Goal: Check status: Check status

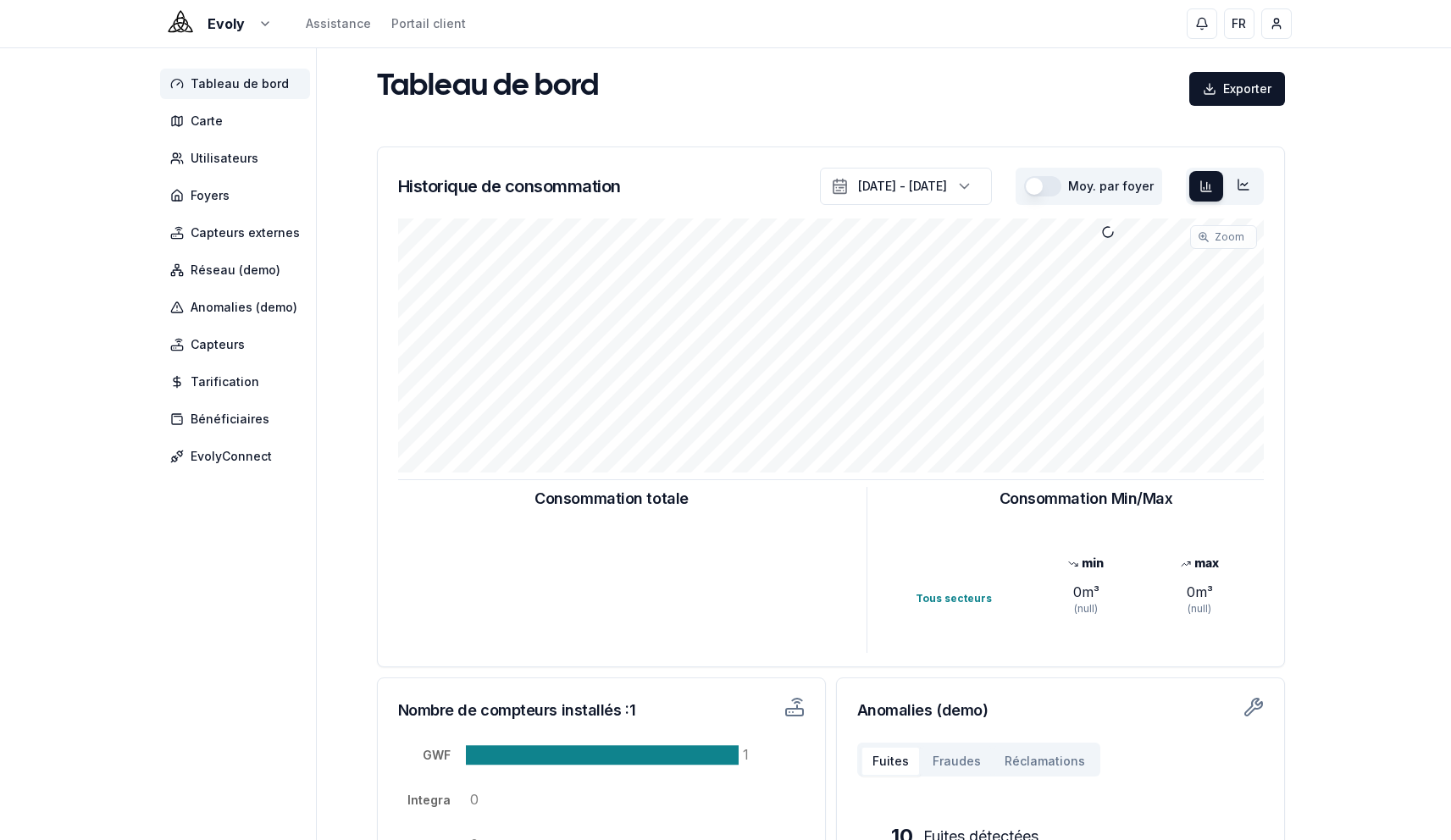
click at [213, 28] on html "Evoly Assistance Portail client FR Yahya Tableau de bord Carte Utilisateurs Foy…" at bounding box center [726, 524] width 1451 height 1049
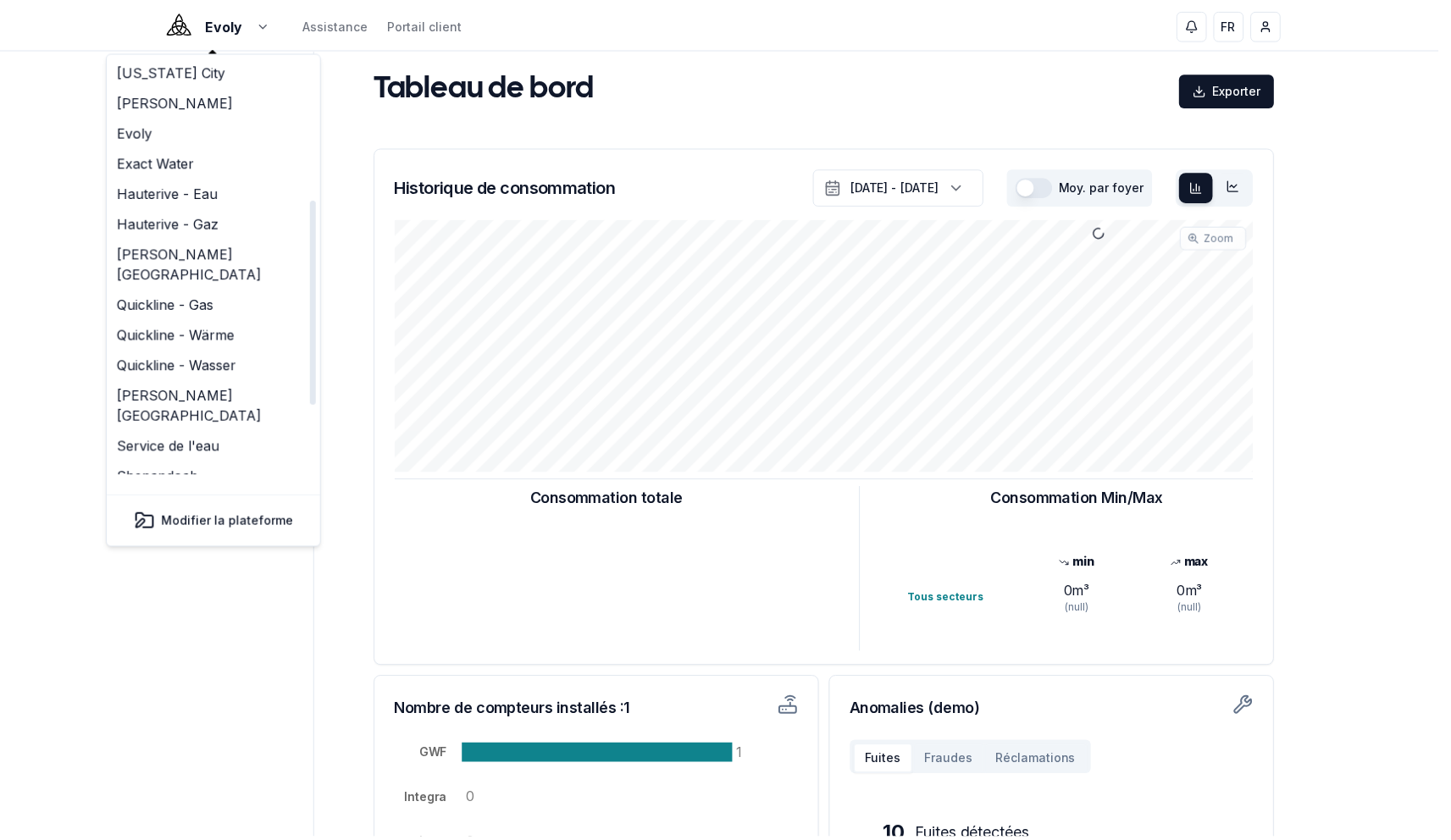
scroll to position [433, 0]
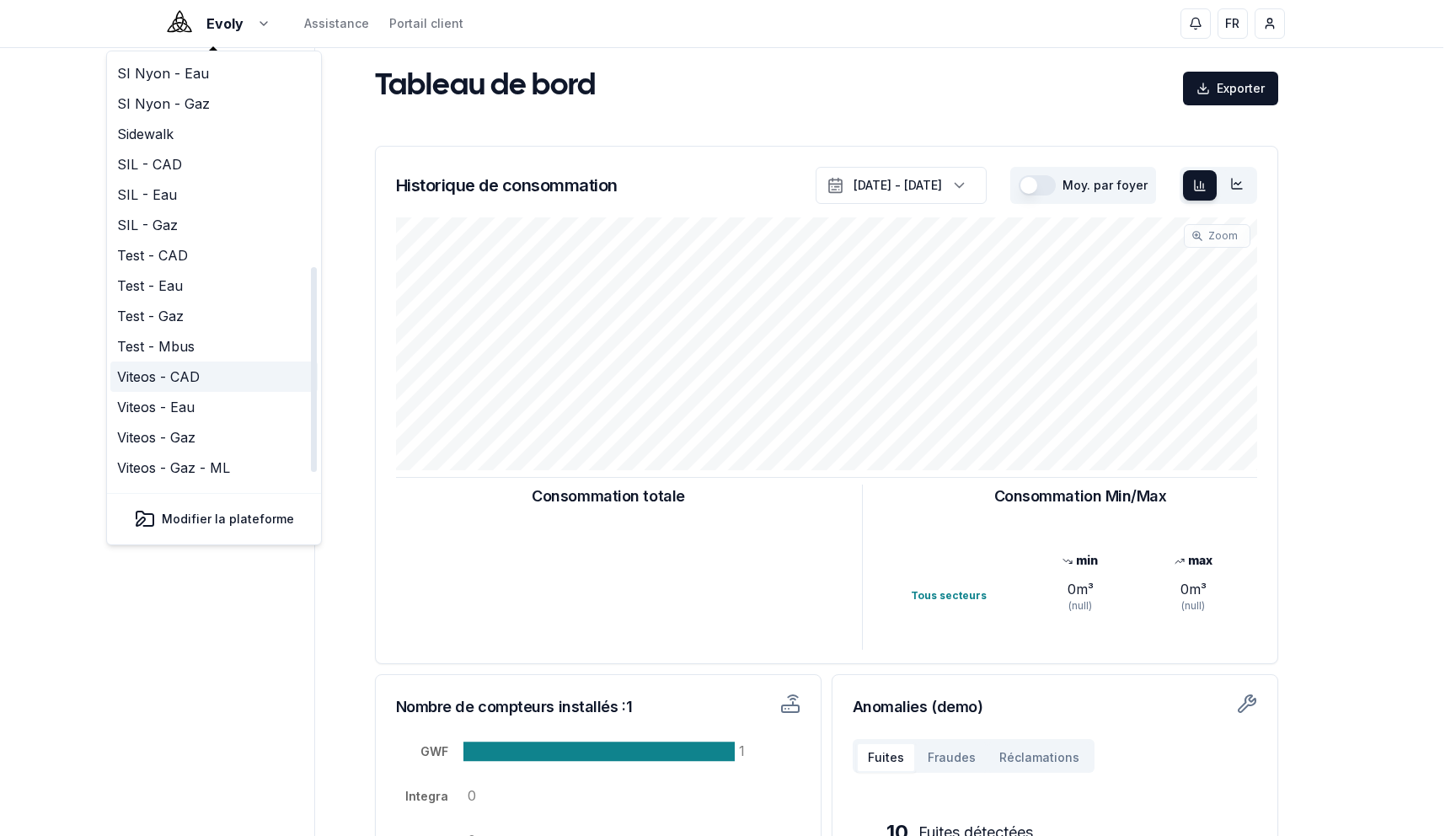
click at [190, 362] on link "Viteos - CAD" at bounding box center [214, 377] width 207 height 31
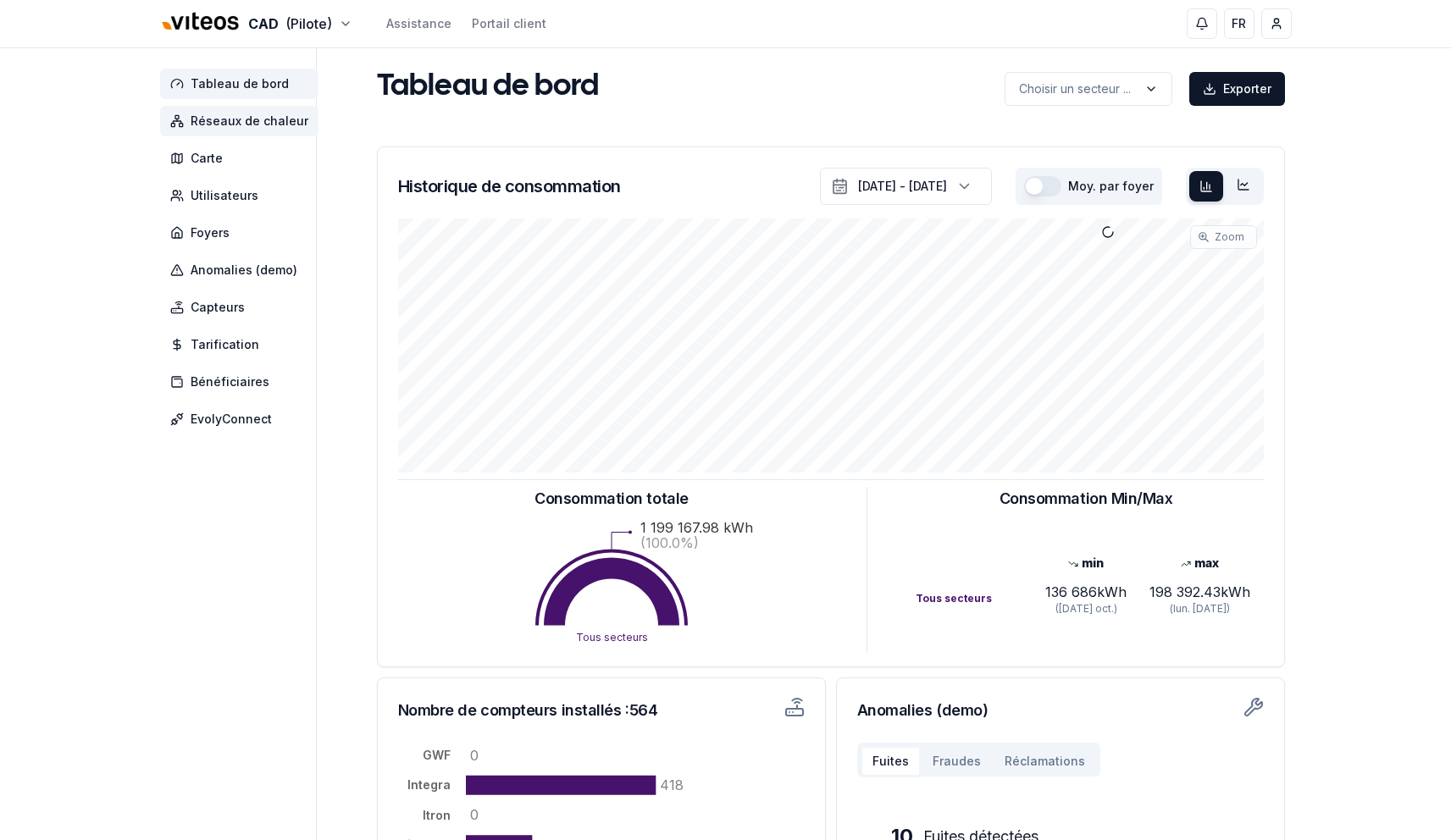
click at [213, 131] on span "Réseaux de chaleur" at bounding box center [239, 121] width 158 height 31
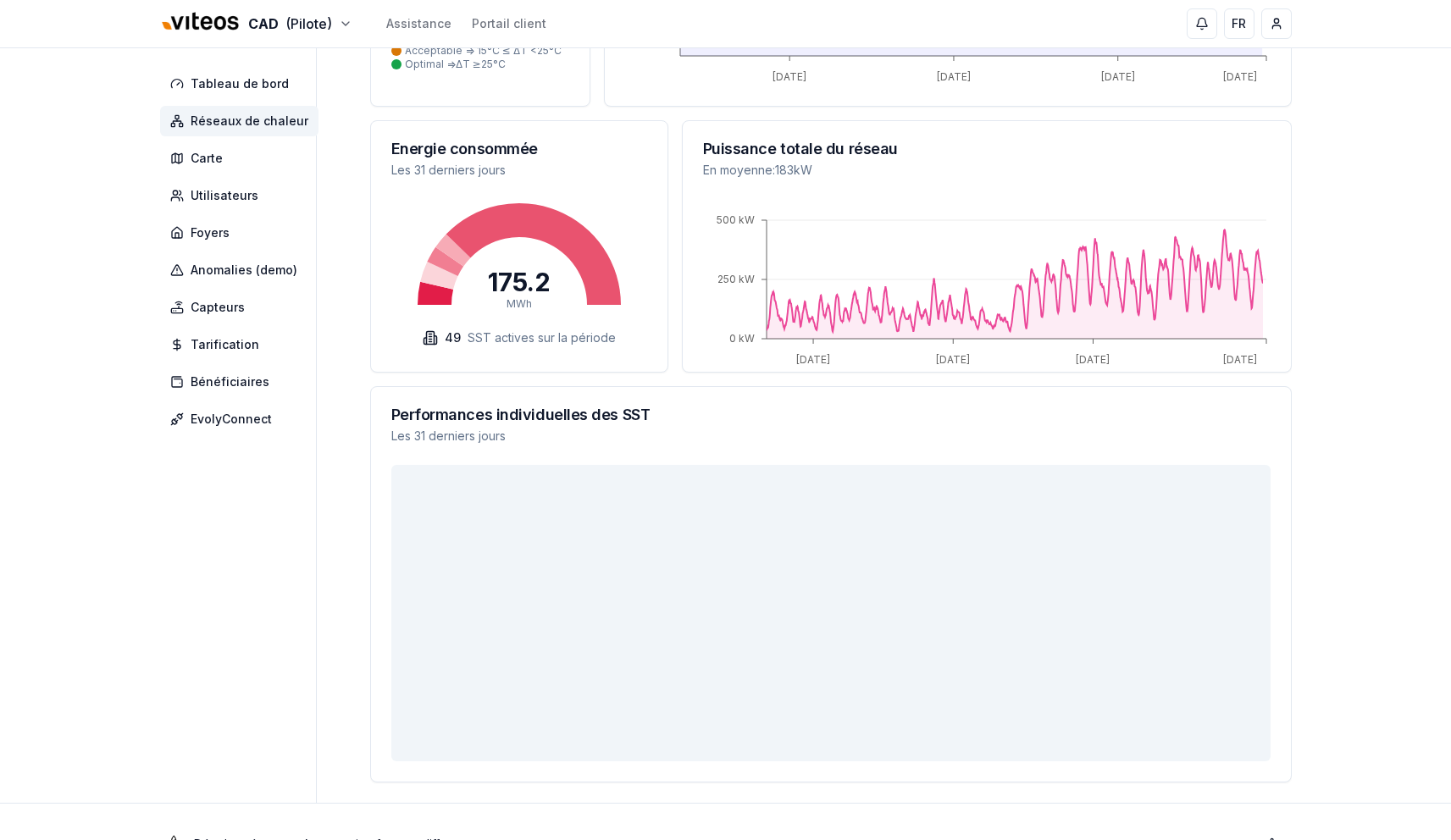
scroll to position [51, 0]
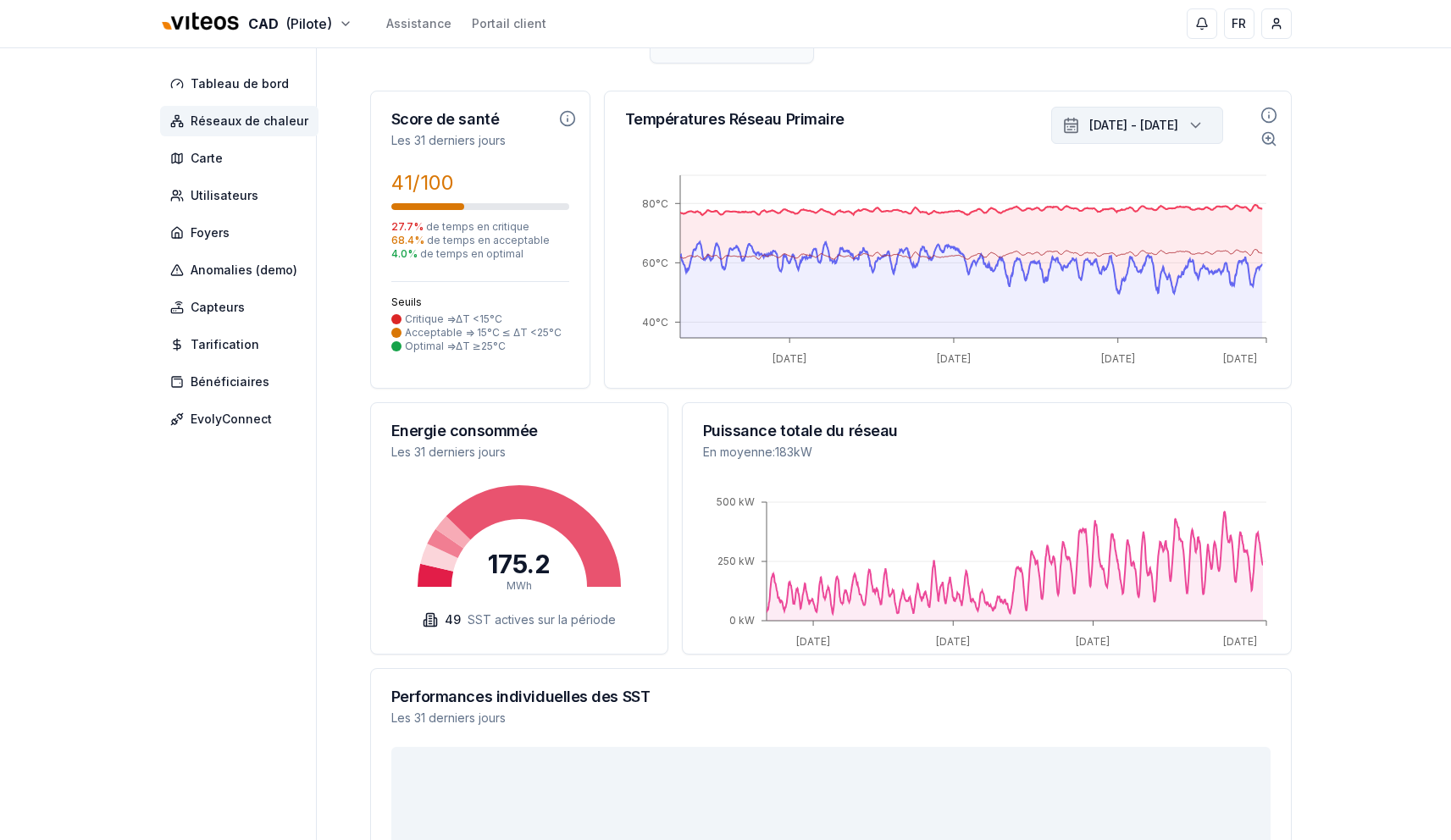
click at [1151, 134] on div "7 sept. 2025 - 7 oct. 2025" at bounding box center [1133, 125] width 89 height 17
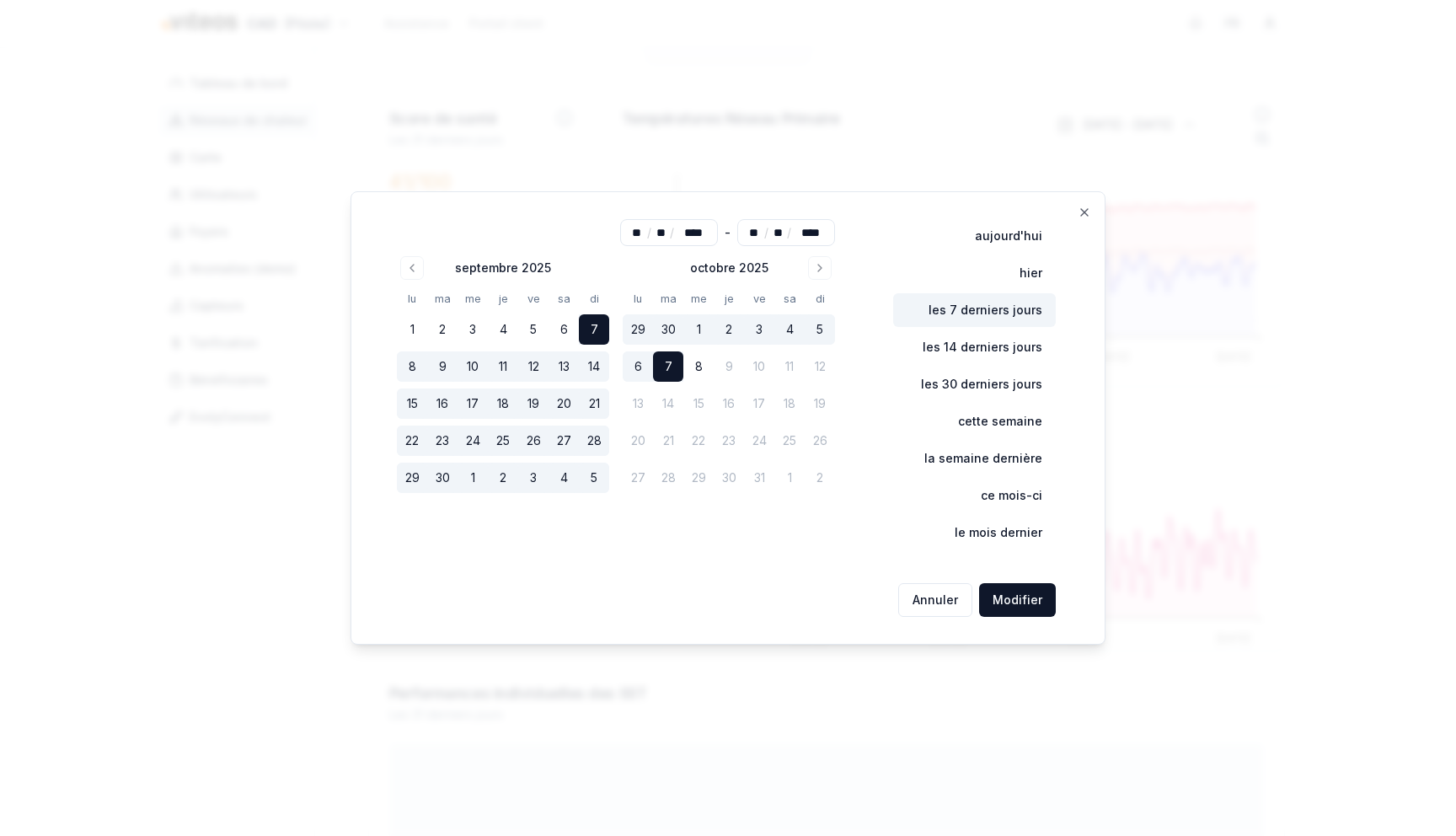
click at [1029, 311] on button "les 7 derniers jours" at bounding box center [975, 310] width 163 height 33
type input "**"
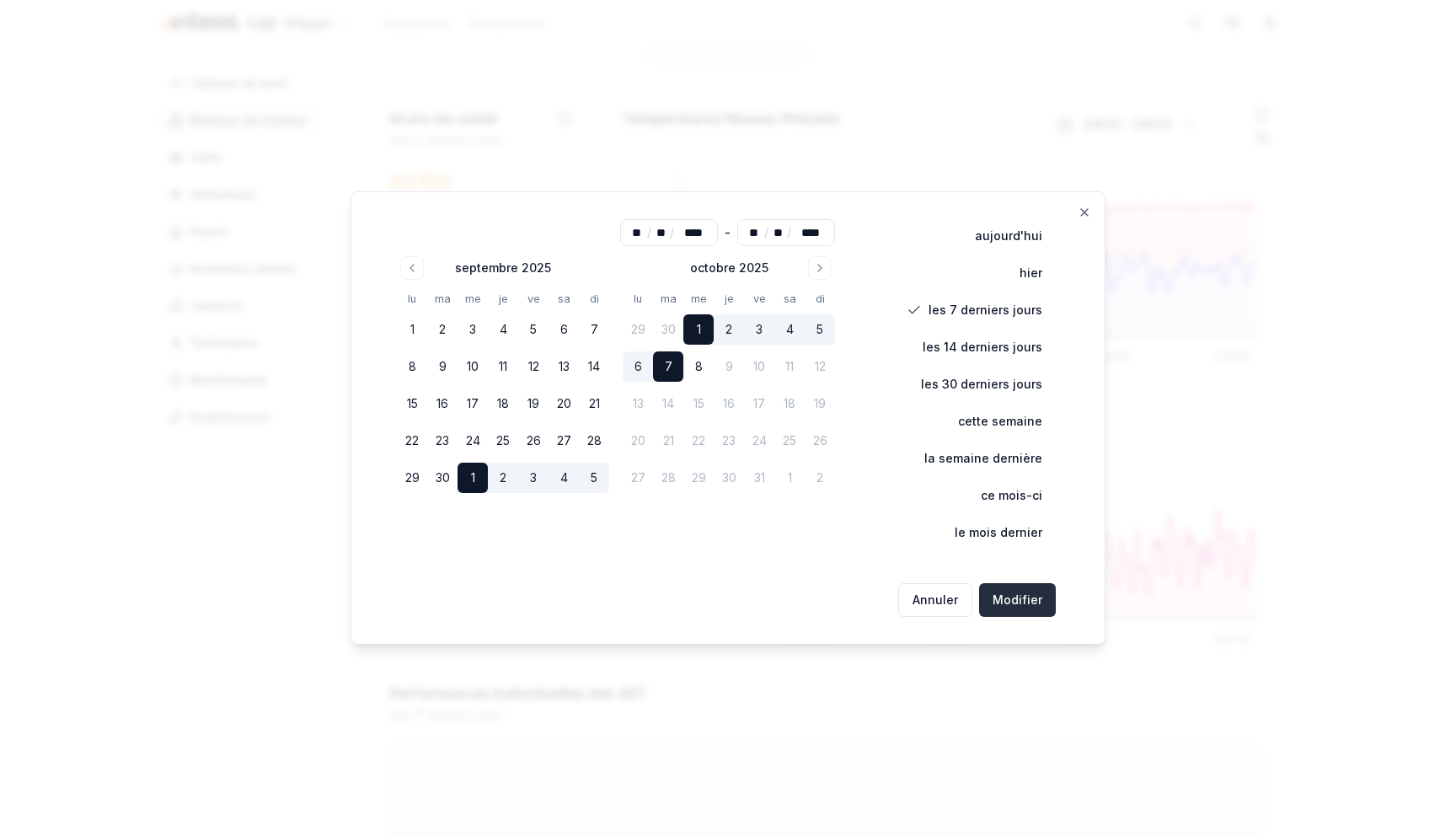
click at [1010, 589] on button "Modifier" at bounding box center [1017, 599] width 76 height 33
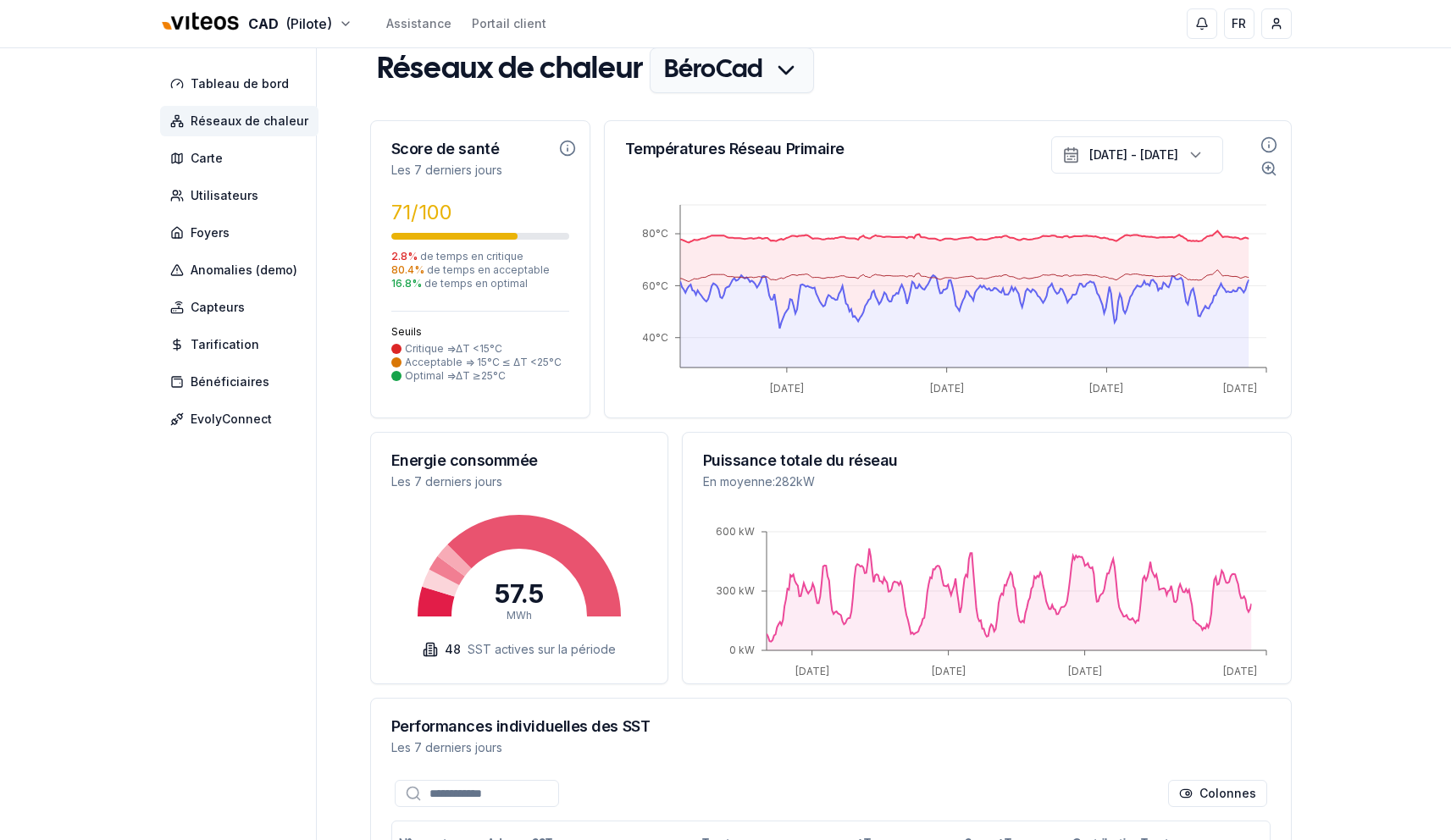
scroll to position [0, 0]
